Goal: Navigation & Orientation: Find specific page/section

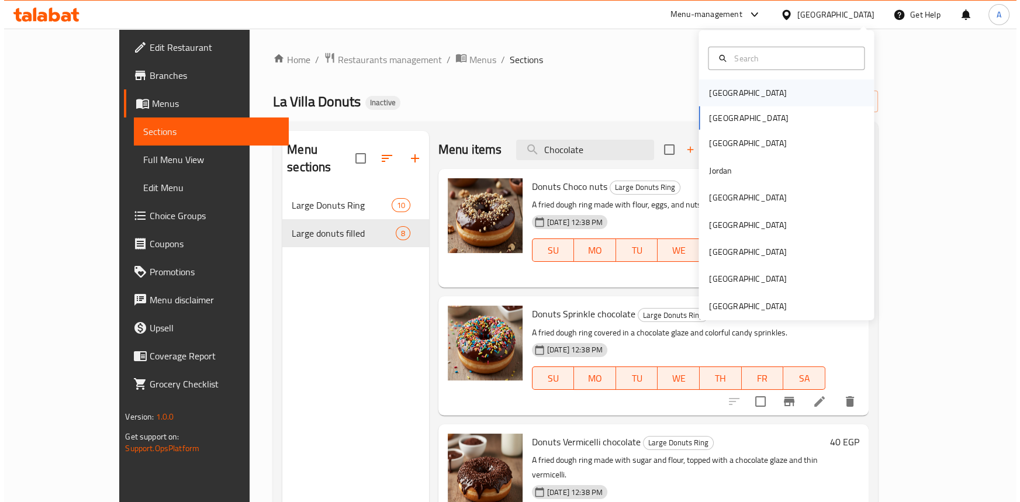
scroll to position [931, 0]
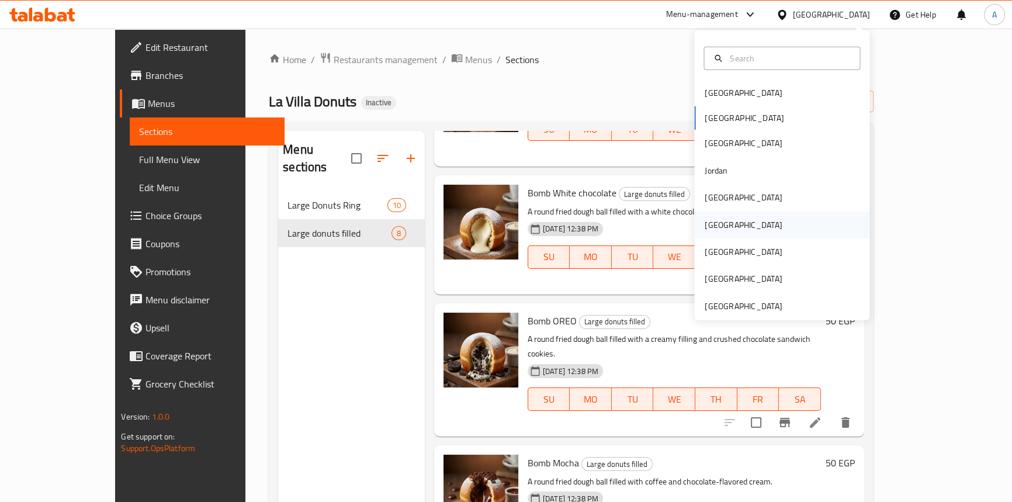
click at [718, 217] on div "[GEOGRAPHIC_DATA]" at bounding box center [743, 224] width 96 height 27
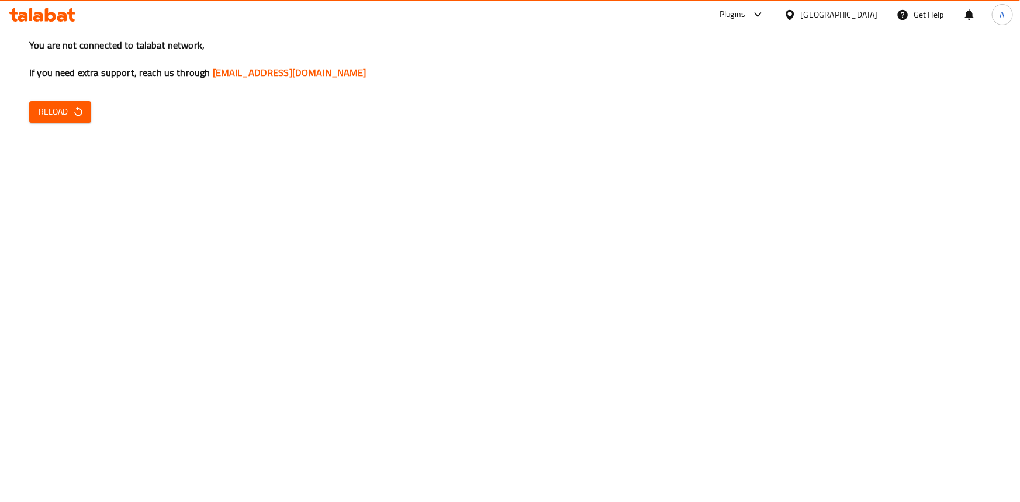
click at [52, 117] on span "Reload" at bounding box center [60, 112] width 43 height 15
click at [61, 119] on button "Reload" at bounding box center [60, 112] width 62 height 22
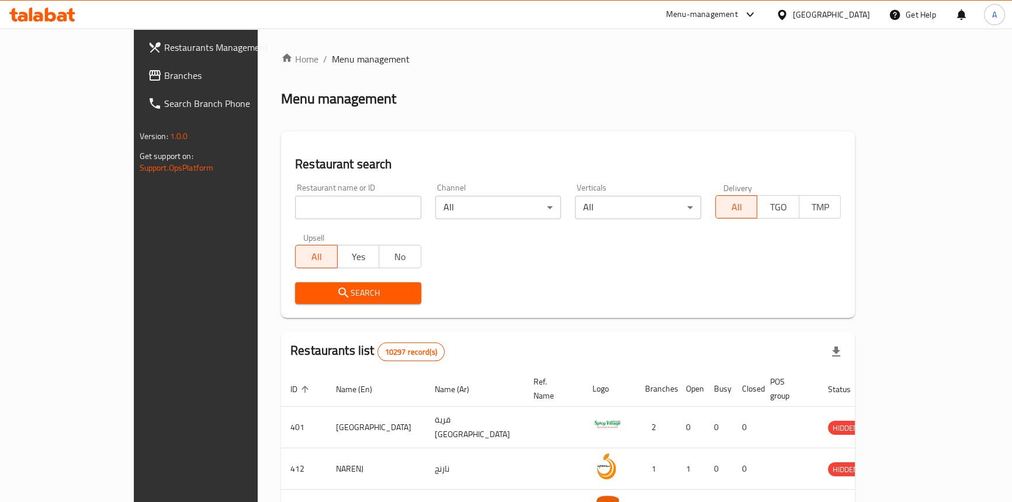
drag, startPoint x: 557, startPoint y: 78, endPoint x: 358, endPoint y: 100, distance: 200.5
click at [558, 79] on div "Home / Menu management Menu management Restaurant search Restaurant name or ID …" at bounding box center [568, 428] width 574 height 753
click at [164, 78] on span "Branches" at bounding box center [228, 75] width 129 height 14
